Goal: Information Seeking & Learning: Learn about a topic

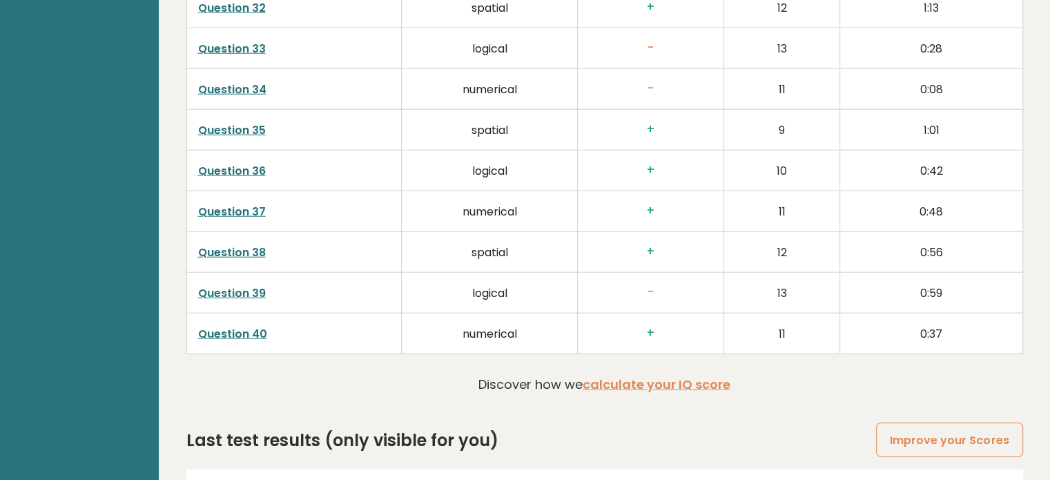
scroll to position [3550, 0]
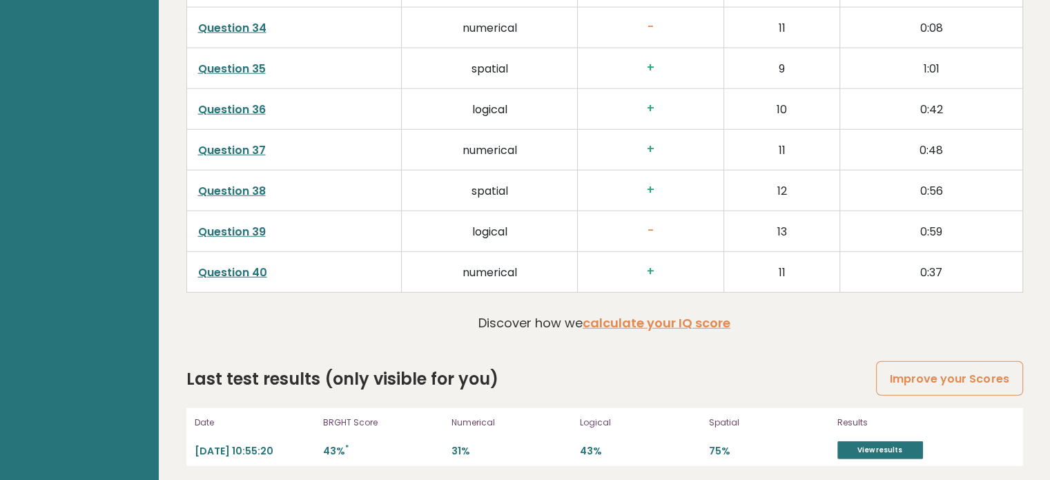
click at [225, 227] on link "Question 39" at bounding box center [232, 232] width 68 height 16
click at [249, 224] on link "Question 39" at bounding box center [232, 232] width 68 height 16
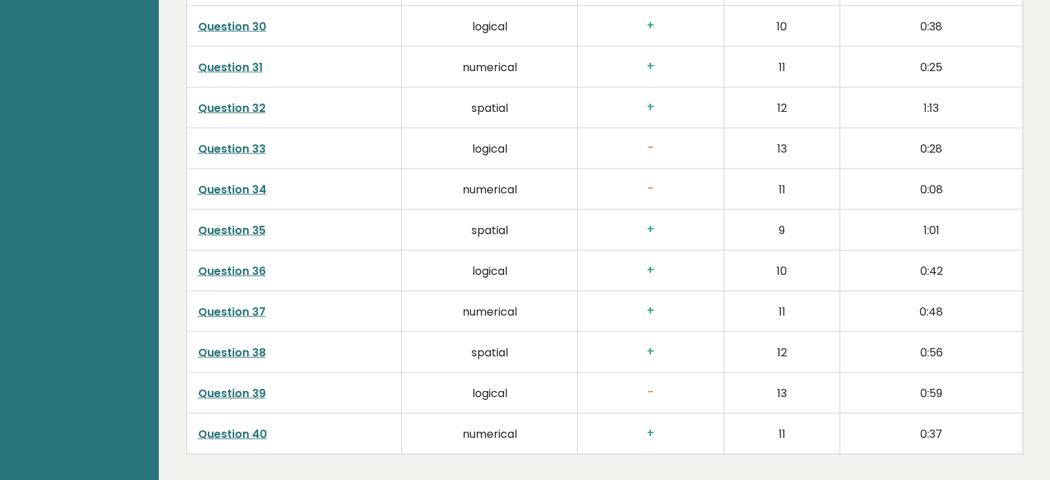
scroll to position [3387, 0]
click at [240, 147] on link "Question 33" at bounding box center [232, 150] width 68 height 16
click at [229, 393] on link "Question 39" at bounding box center [232, 394] width 68 height 16
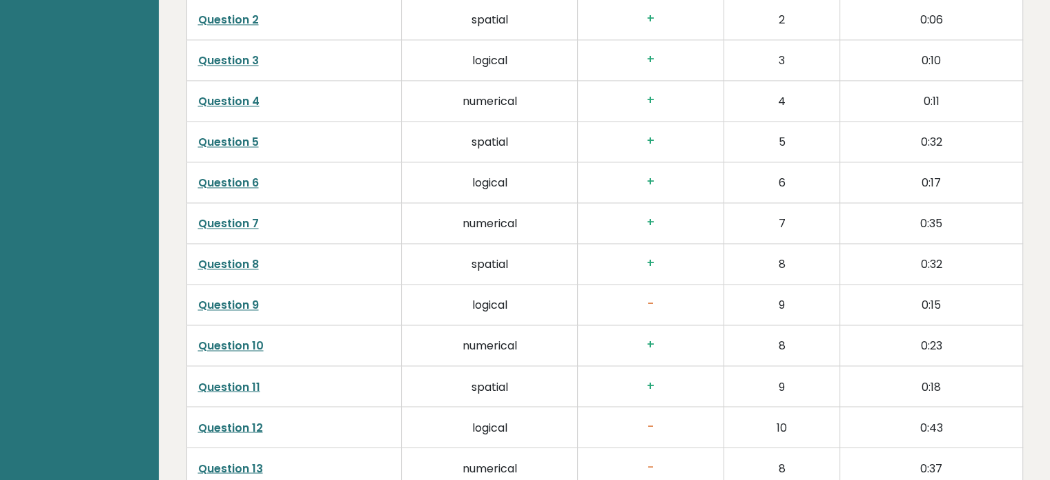
scroll to position [2273, 0]
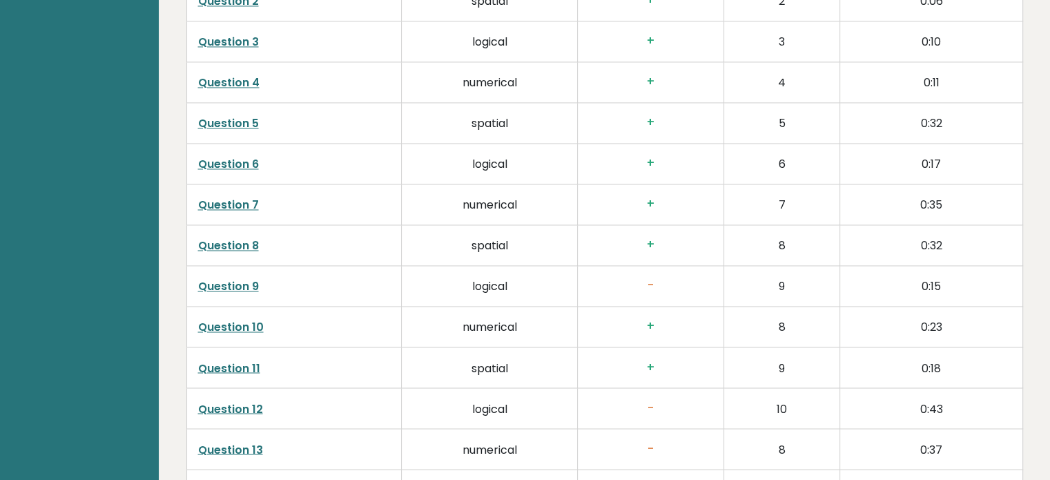
click at [242, 283] on link "Question 9" at bounding box center [228, 286] width 61 height 16
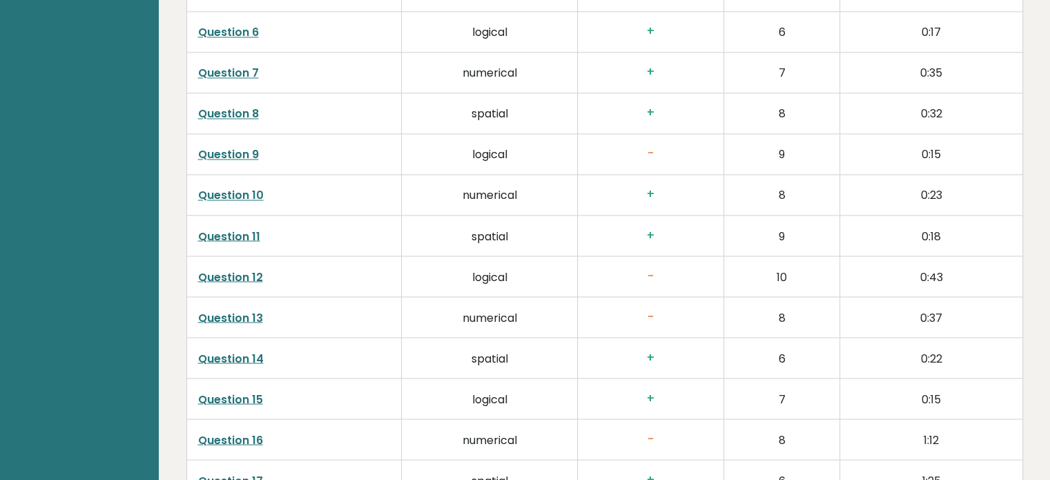
scroll to position [2434, 0]
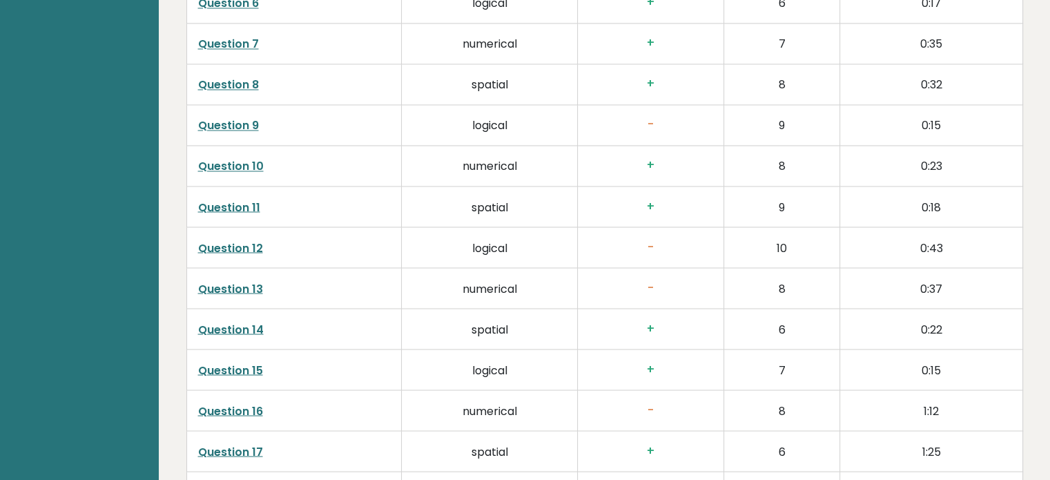
click at [256, 280] on link "Question 13" at bounding box center [230, 288] width 65 height 16
click at [228, 286] on link "Question 13" at bounding box center [230, 288] width 65 height 16
click at [217, 240] on link "Question 12" at bounding box center [230, 248] width 65 height 16
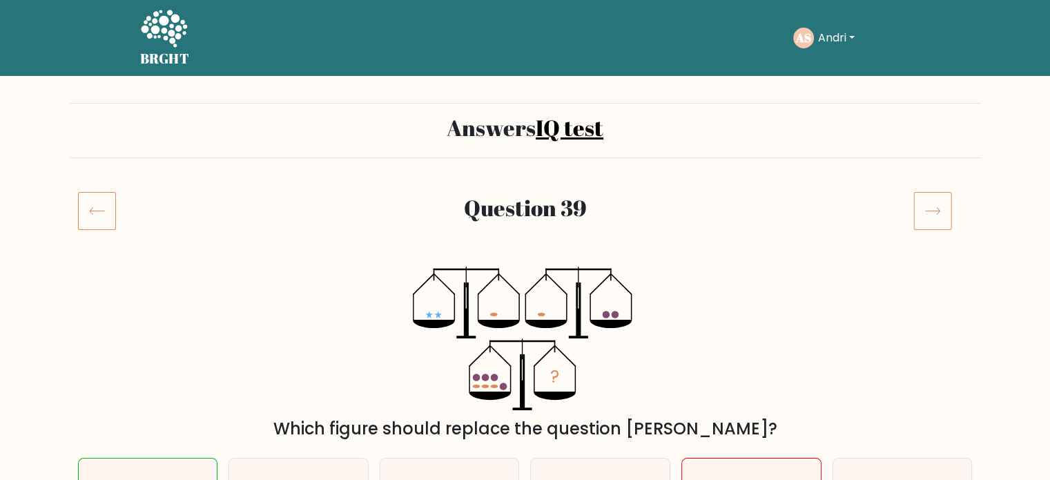
click at [97, 210] on icon at bounding box center [97, 210] width 38 height 39
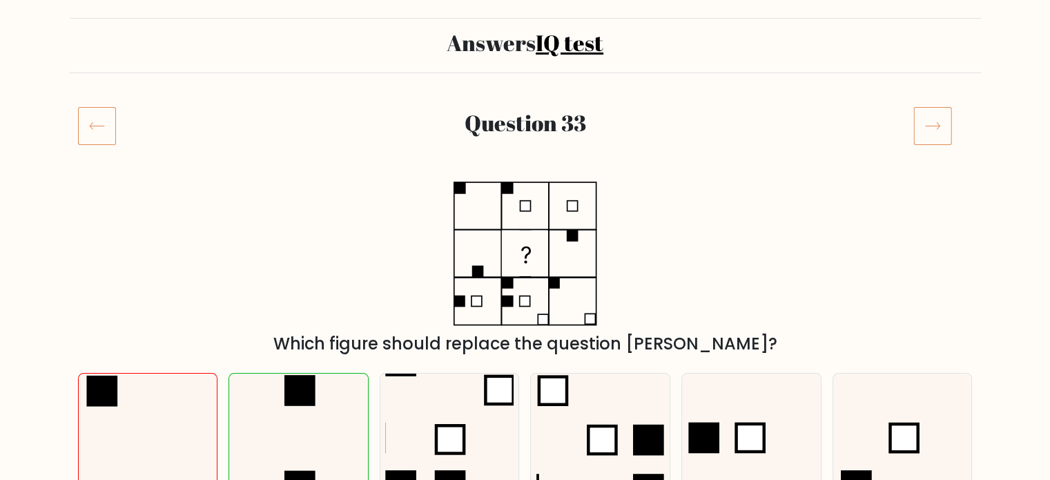
scroll to position [79, 0]
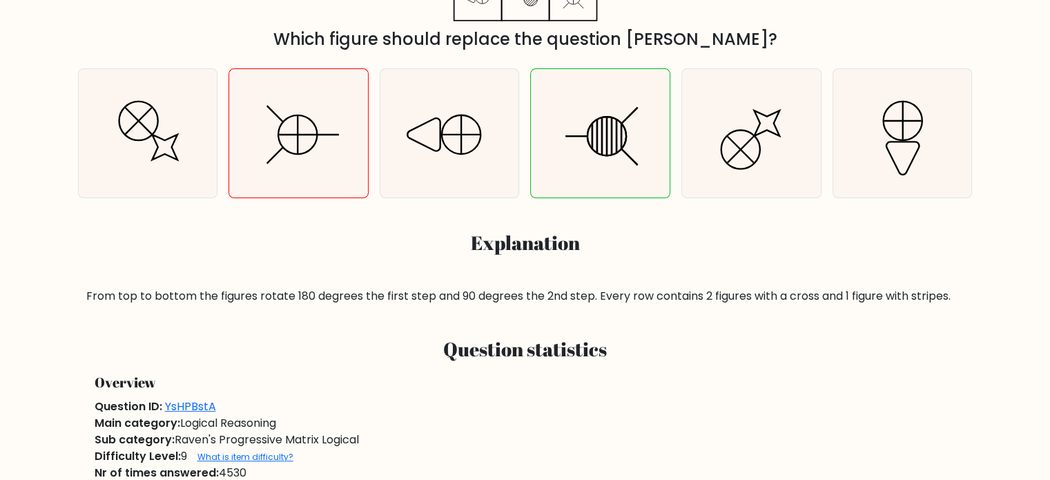
scroll to position [387, 0]
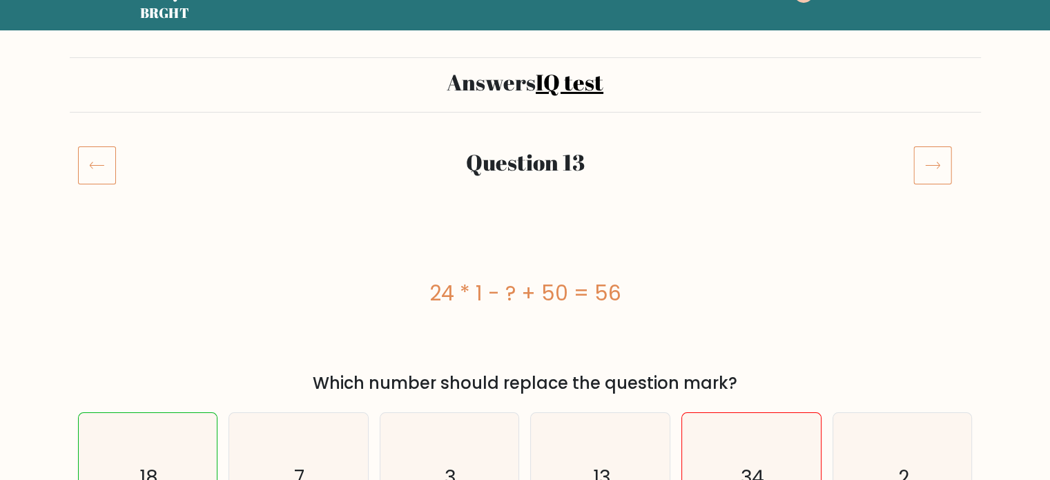
scroll to position [228, 0]
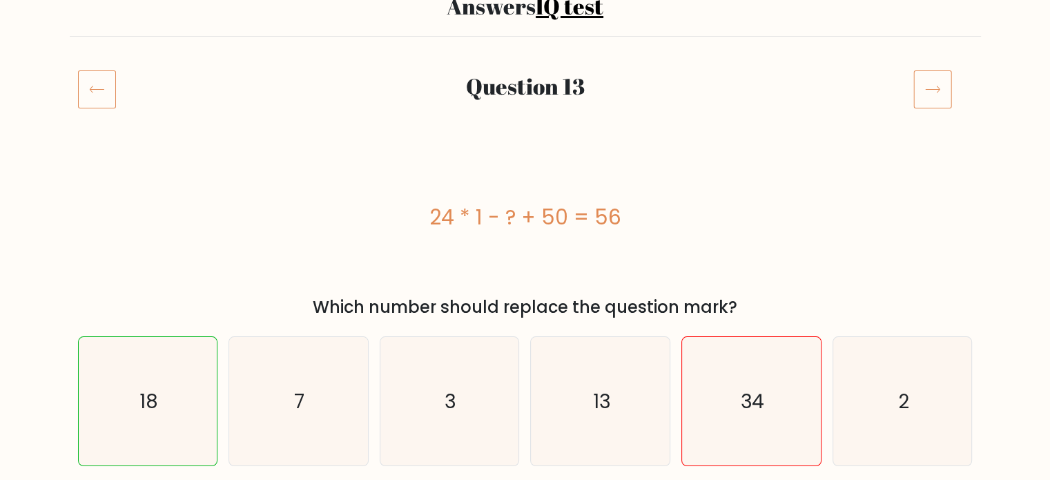
scroll to position [124, 0]
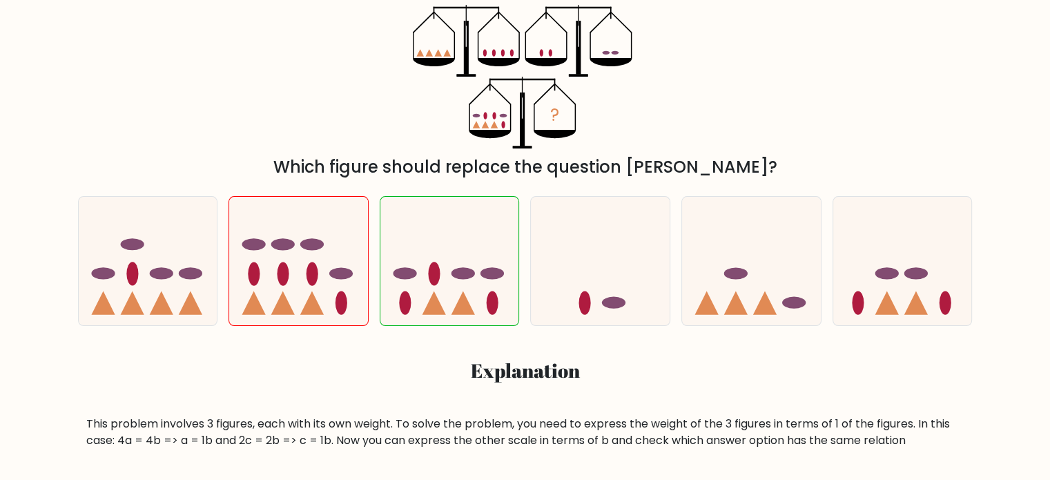
scroll to position [207, 0]
